Goal: Information Seeking & Learning: Learn about a topic

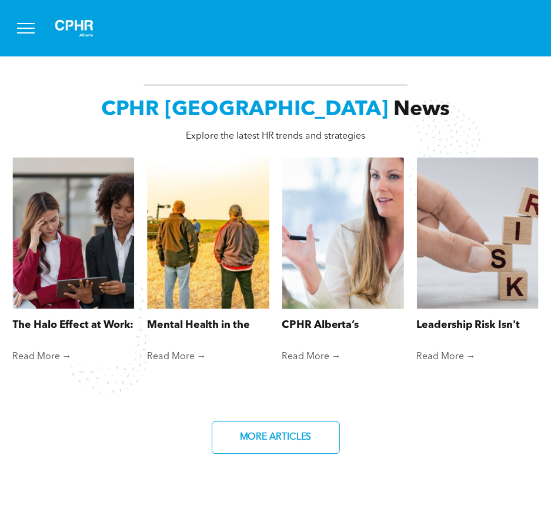
scroll to position [765, 0]
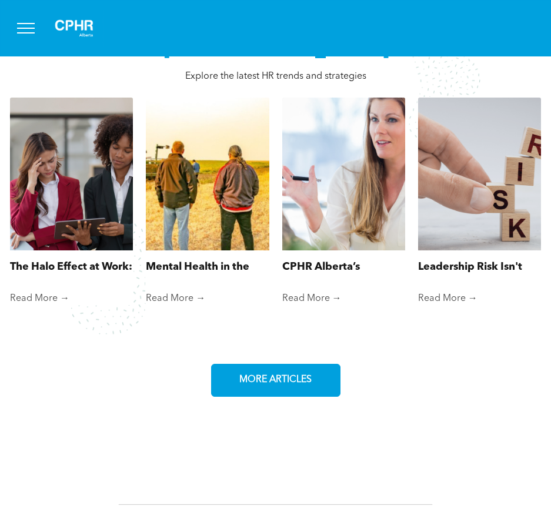
click at [266, 369] on span "MORE ARTICLES" at bounding box center [275, 380] width 81 height 23
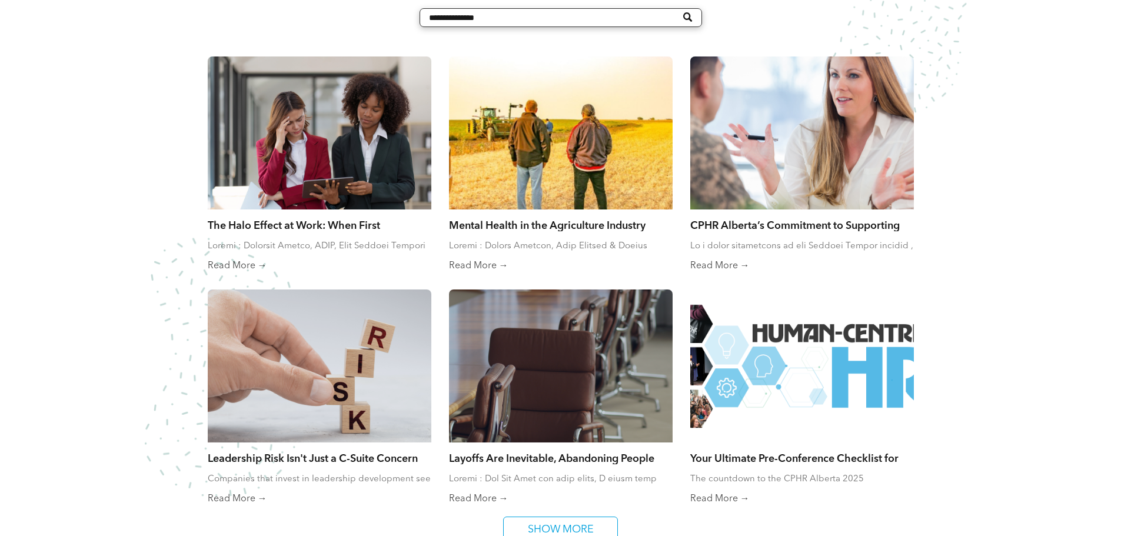
scroll to position [784, 0]
